Goal: Information Seeking & Learning: Learn about a topic

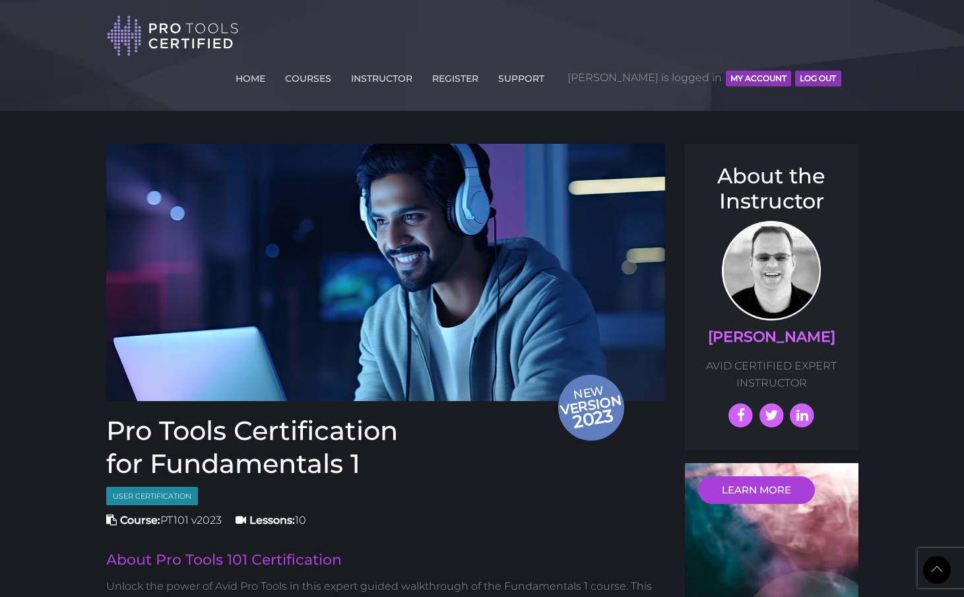
scroll to position [1581, 0]
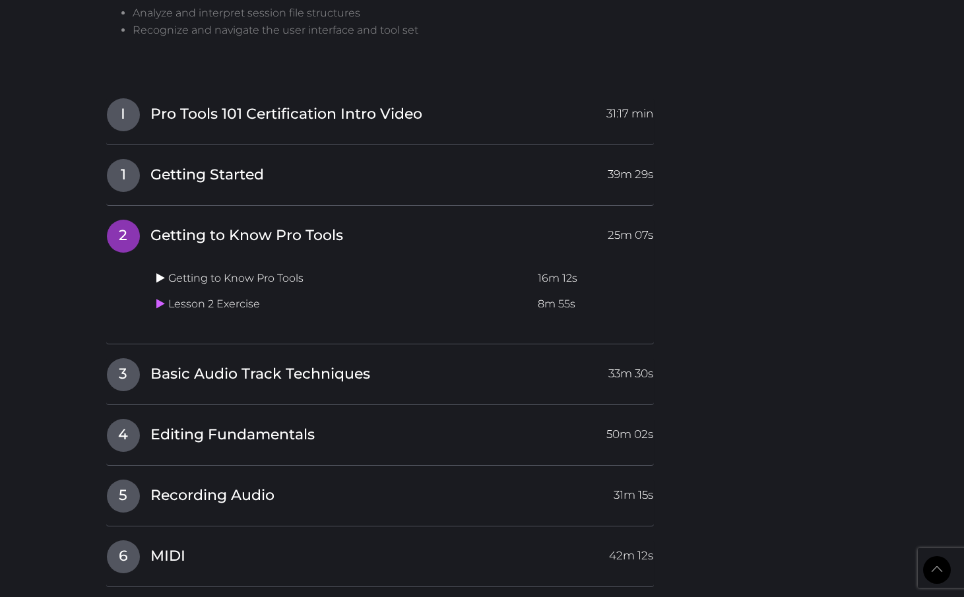
click at [160, 272] on icon at bounding box center [160, 277] width 9 height 11
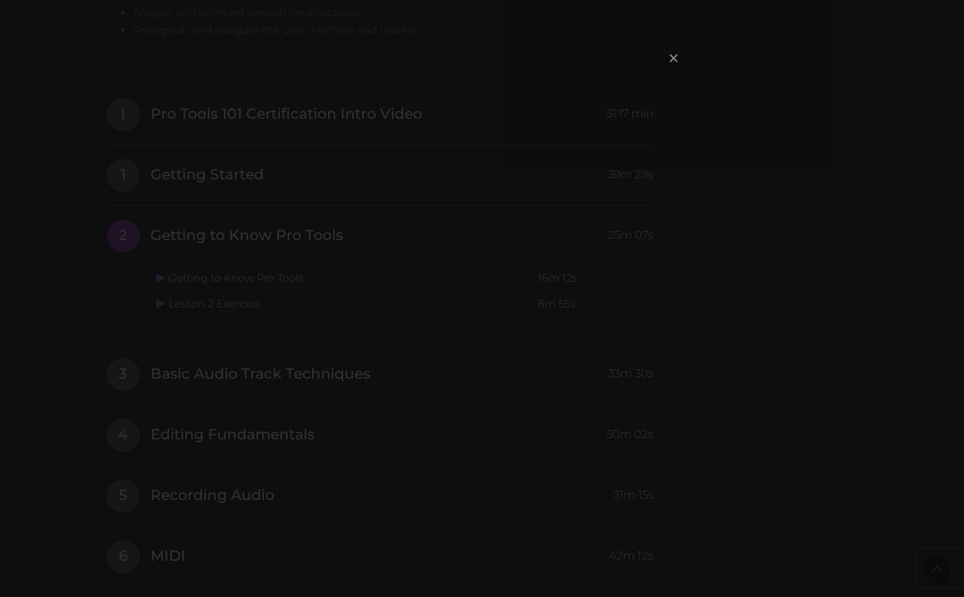
click at [670, 57] on span "×" at bounding box center [673, 58] width 13 height 28
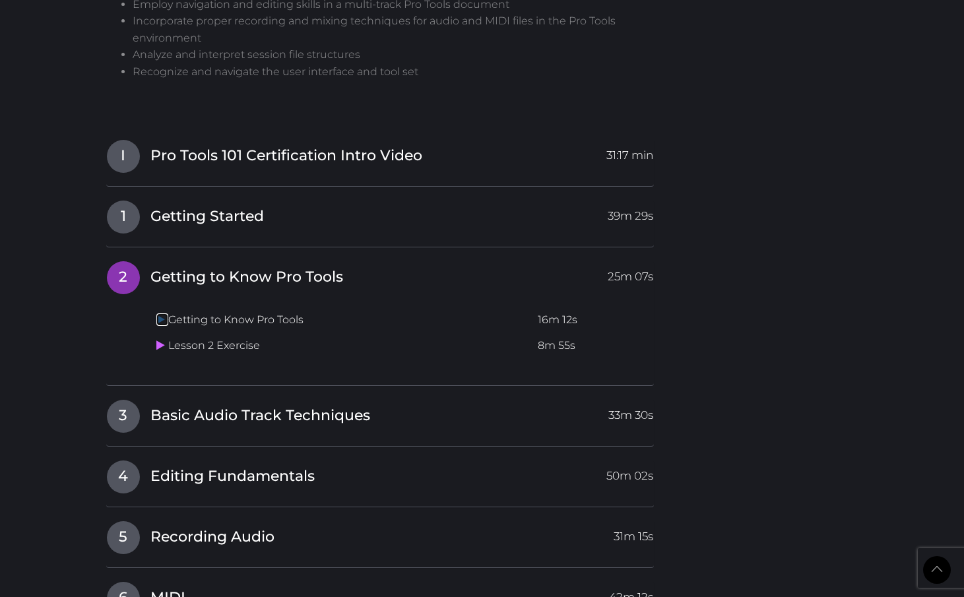
scroll to position [1537, 0]
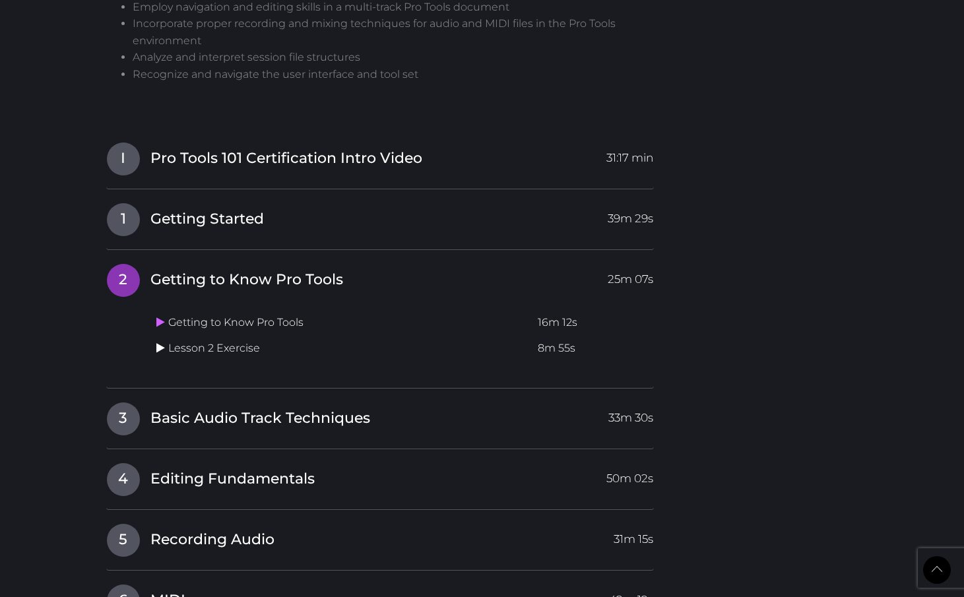
click at [159, 342] on icon at bounding box center [160, 347] width 9 height 11
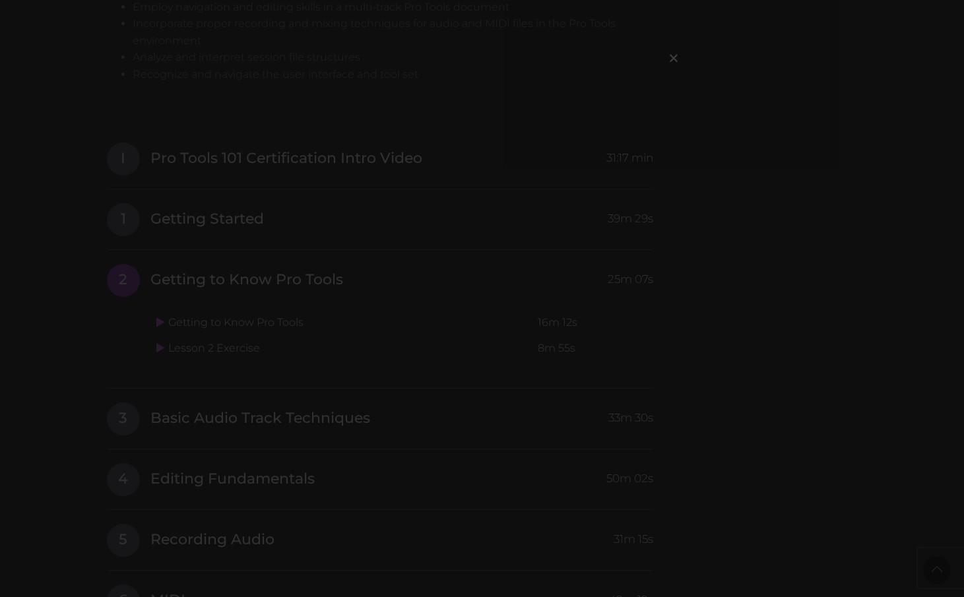
click at [242, 275] on div "×" at bounding box center [482, 298] width 964 height 597
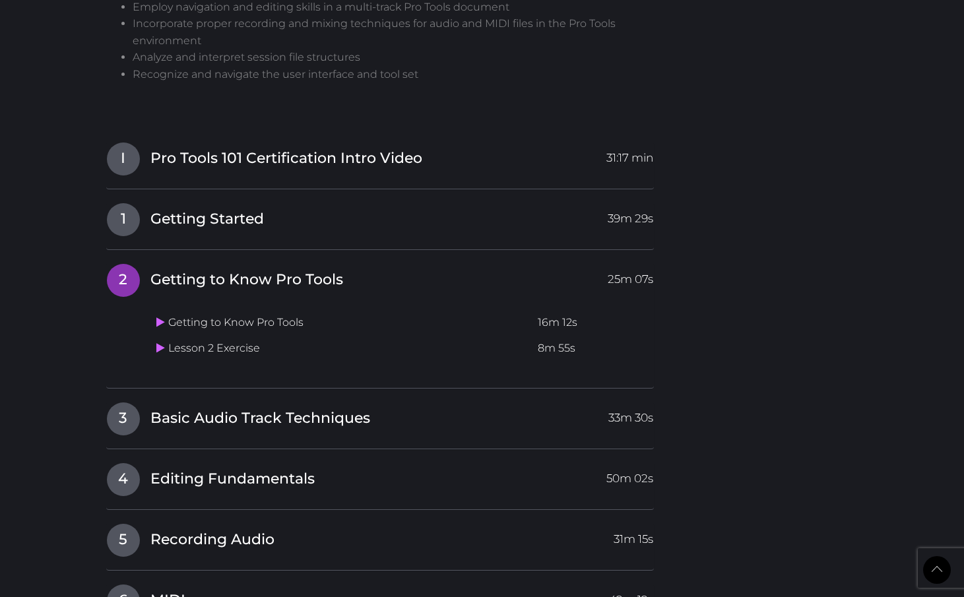
click at [299, 310] on td "Getting to Know Pro Tools" at bounding box center [342, 323] width 382 height 26
click at [149, 292] on div "Getting to Know Pro Tools 16m 12s Lesson 2 Exercise 8m 55s" at bounding box center [380, 333] width 548 height 83
click at [154, 310] on td "Getting to Know Pro Tools" at bounding box center [342, 323] width 382 height 26
click at [160, 317] on icon at bounding box center [160, 322] width 9 height 11
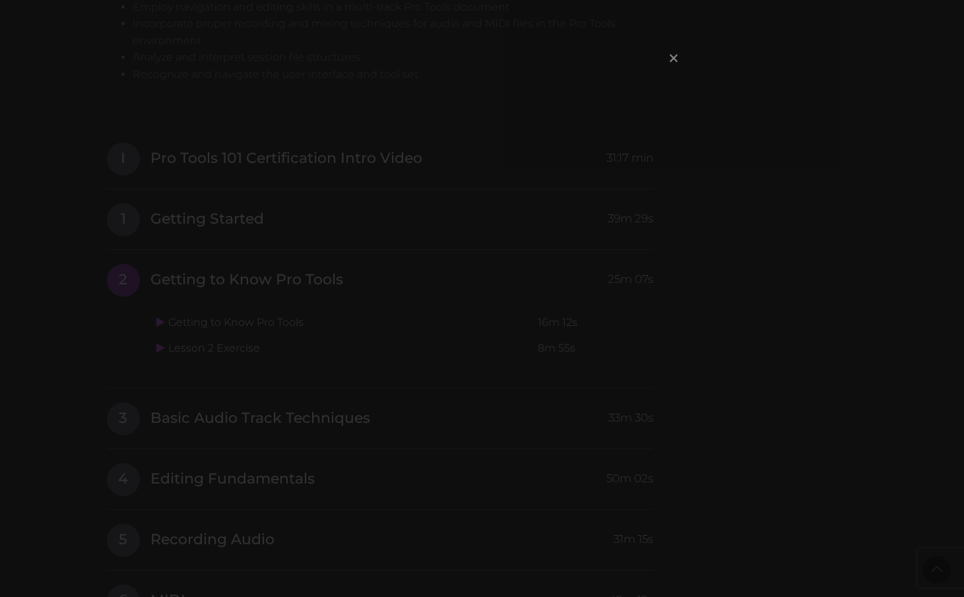
click at [667, 59] on span "×" at bounding box center [673, 58] width 13 height 28
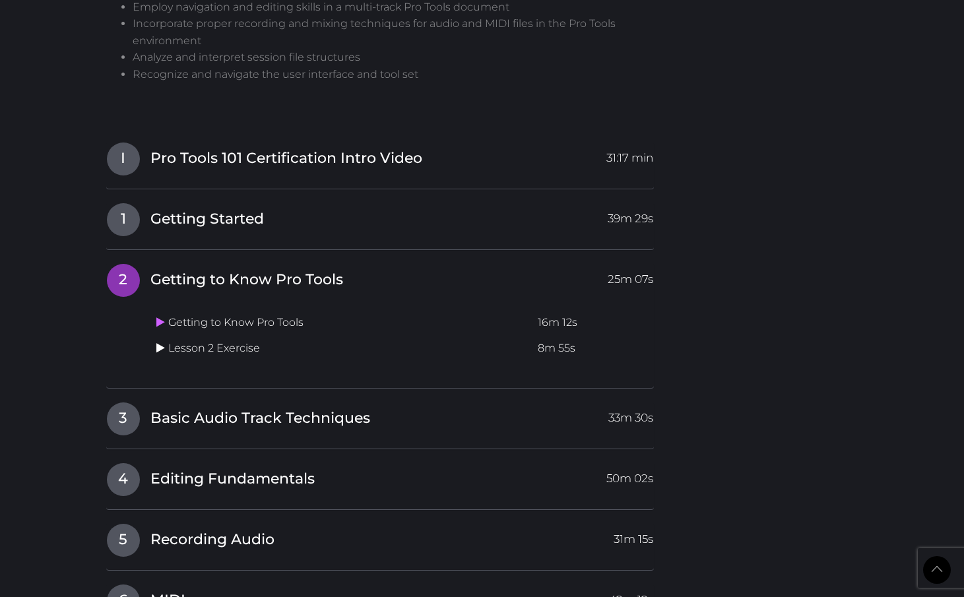
click at [158, 342] on icon at bounding box center [160, 347] width 9 height 11
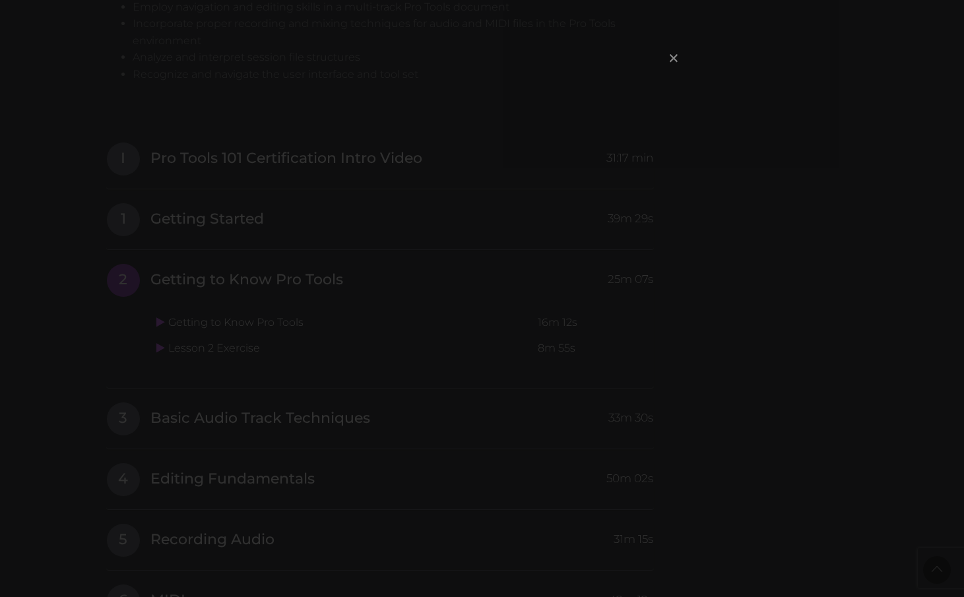
click at [673, 53] on span "×" at bounding box center [673, 58] width 13 height 28
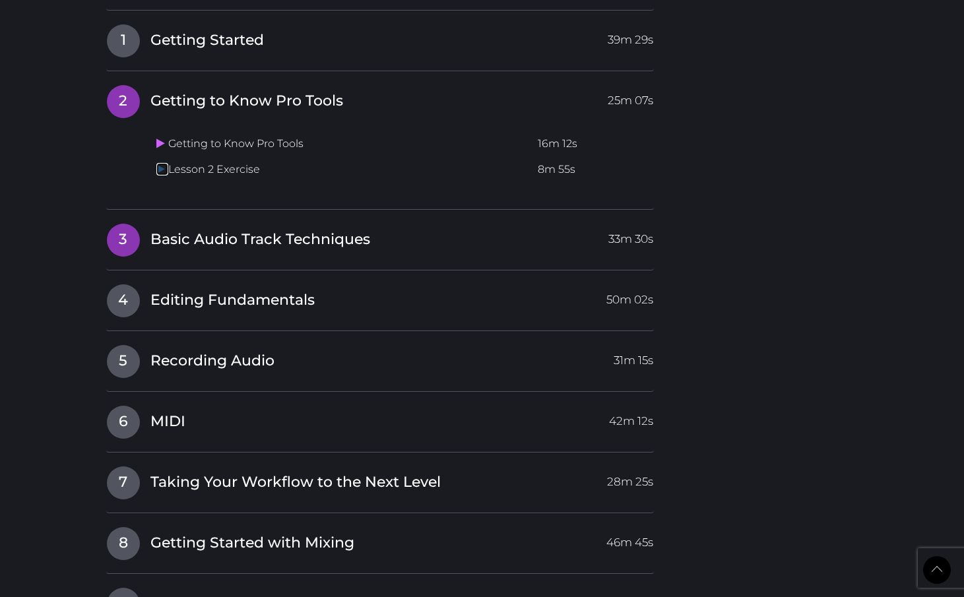
scroll to position [1717, 0]
